Goal: Navigation & Orientation: Find specific page/section

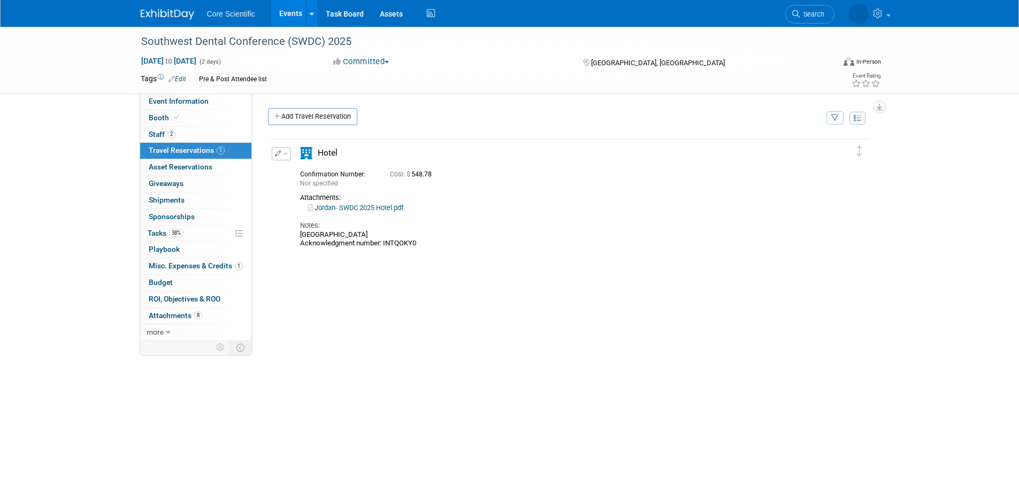
click at [293, 15] on link "Events" at bounding box center [290, 13] width 39 height 27
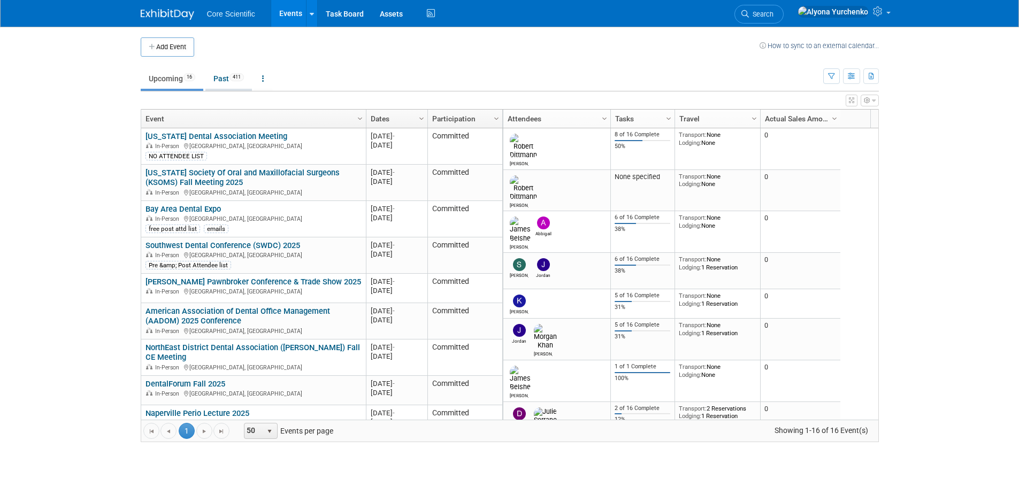
click at [220, 79] on link "Past 411" at bounding box center [228, 78] width 47 height 20
